Goal: Manage account settings

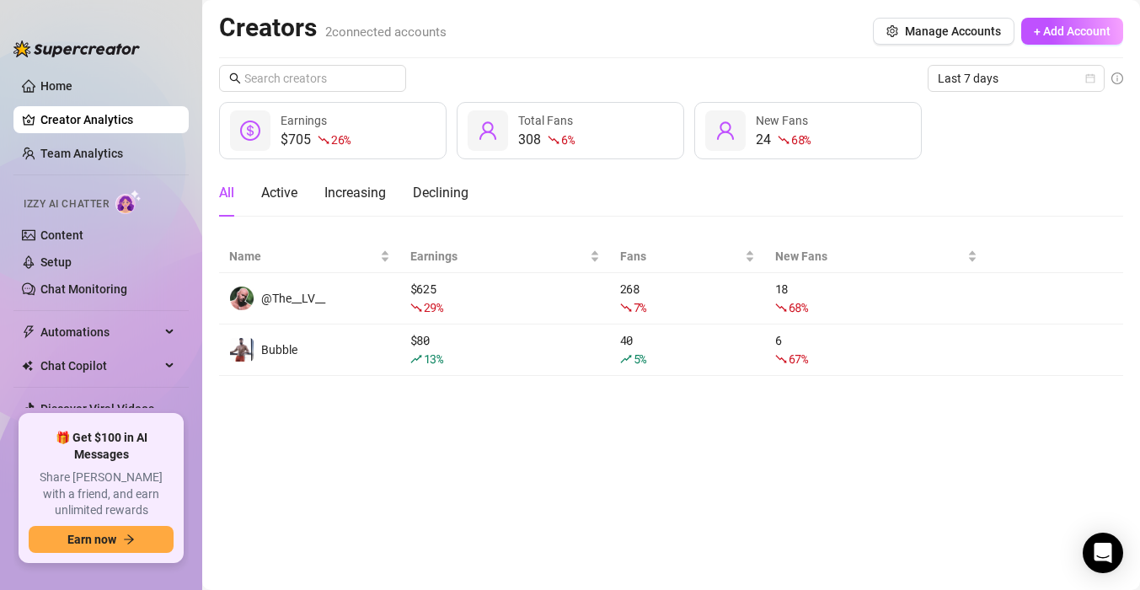
click at [976, 95] on div "Last 7 days $705 26 % Earnings 308 6 % Total Fans 24 68 % New Fans All Active I…" at bounding box center [671, 220] width 904 height 311
click at [985, 80] on span "Last 7 days" at bounding box center [1016, 78] width 157 height 25
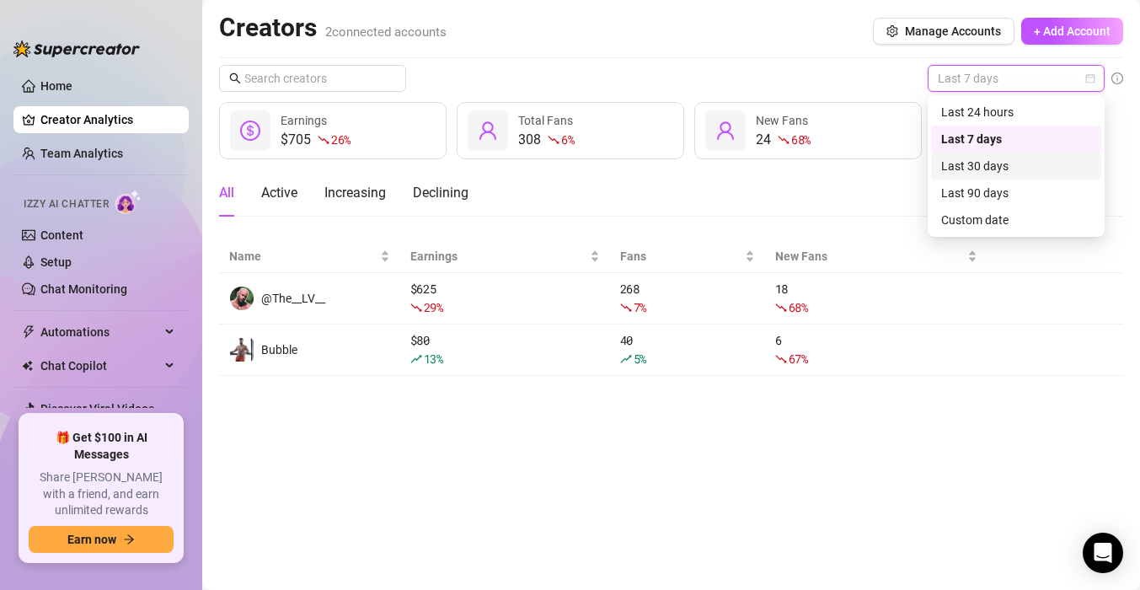
click at [978, 167] on div "Last 30 days" at bounding box center [1017, 166] width 150 height 19
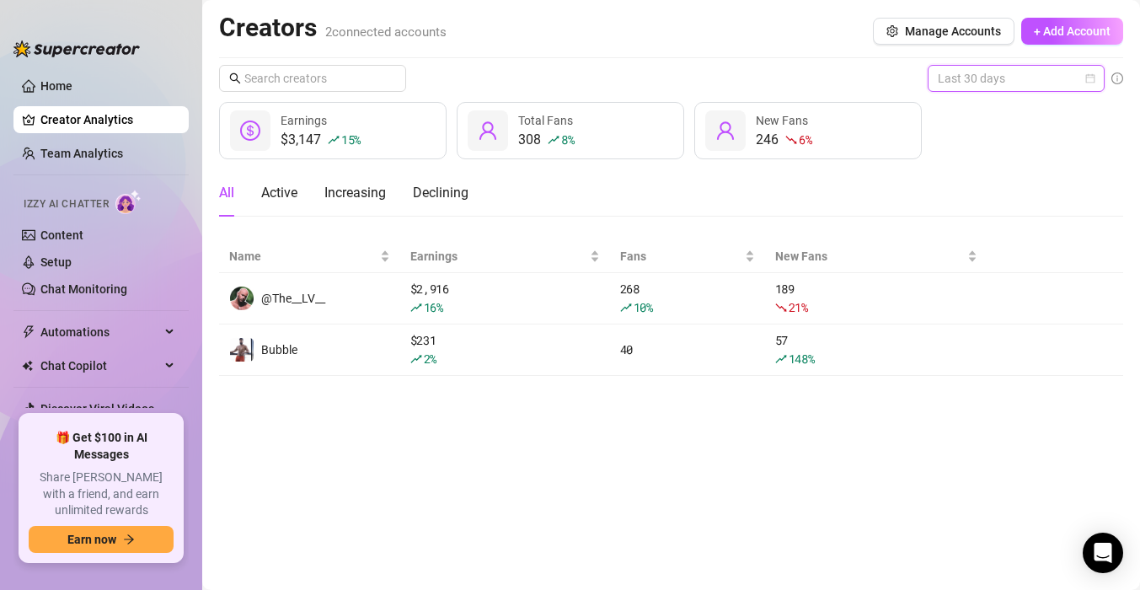
click at [996, 78] on span "Last 30 days" at bounding box center [1016, 78] width 157 height 25
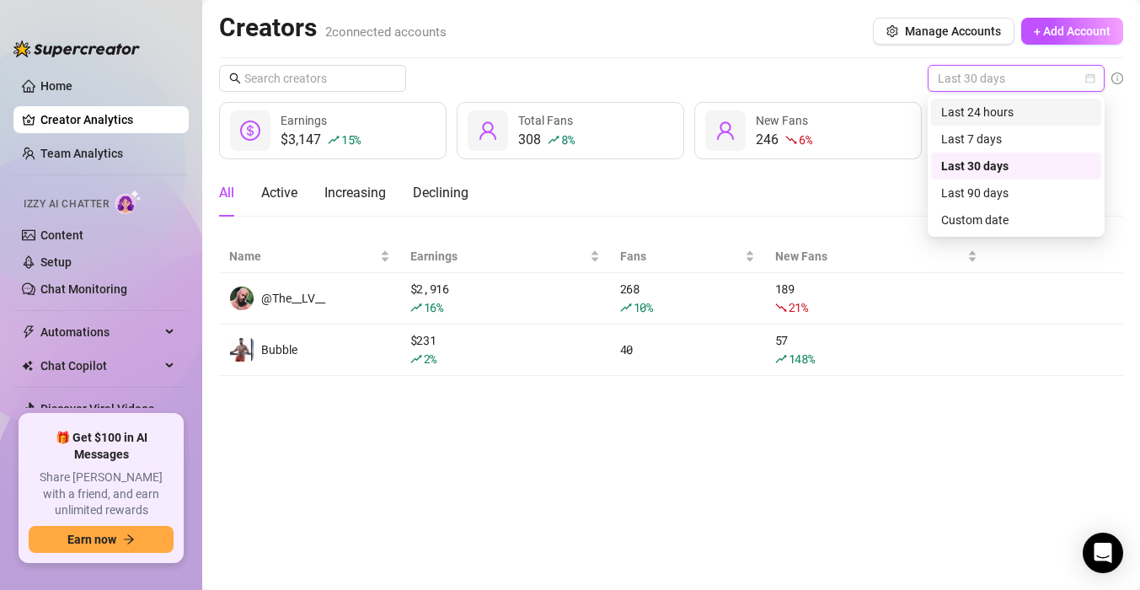
click at [974, 106] on div "Last 24 hours" at bounding box center [1017, 112] width 150 height 19
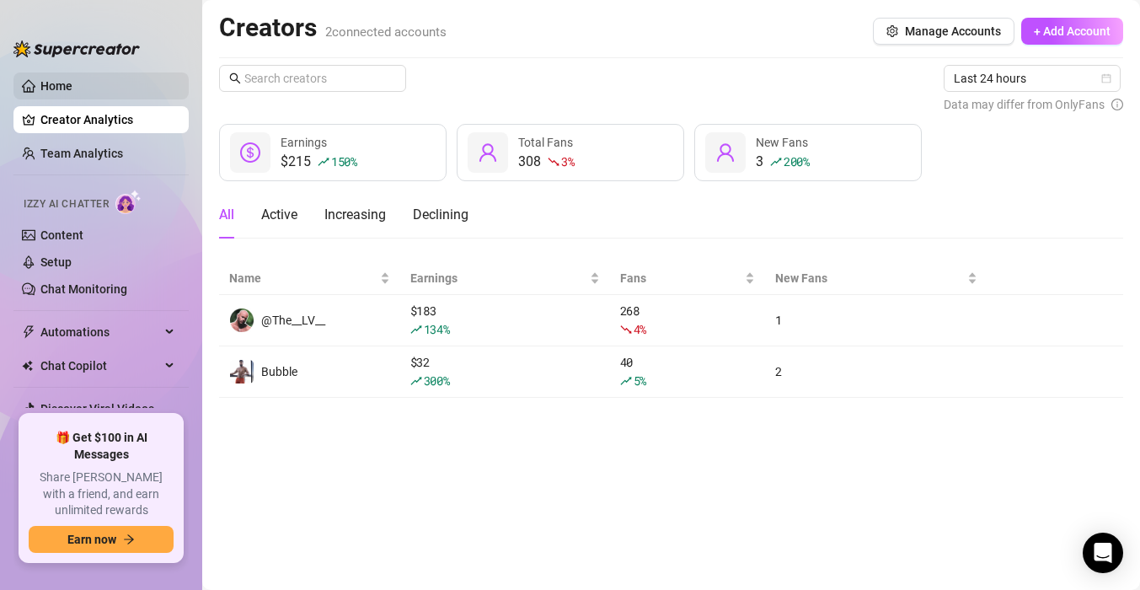
click at [68, 90] on link "Home" at bounding box center [56, 85] width 32 height 13
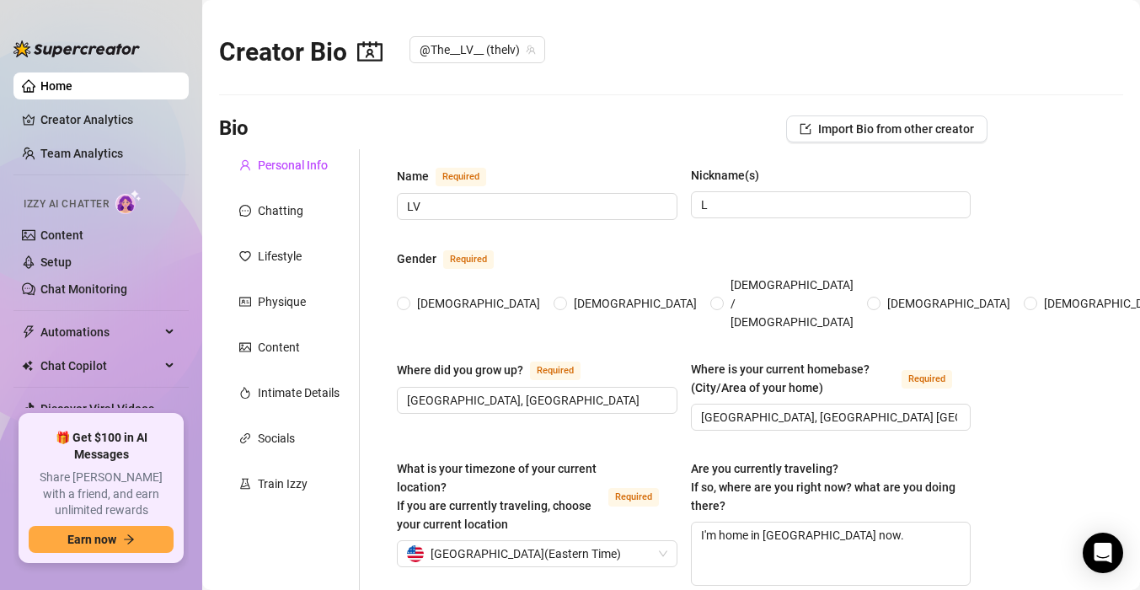
radio input "true"
type input "[DATE]"
